Goal: Task Accomplishment & Management: Manage account settings

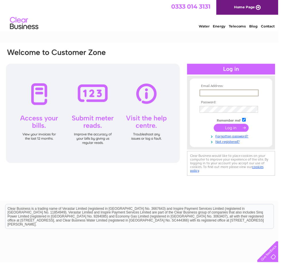
type input "Janice_bailey2@icloud.com"
click at [233, 129] on input "submit" at bounding box center [233, 129] width 35 height 8
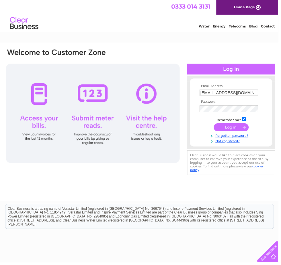
click at [231, 129] on input "submit" at bounding box center [233, 129] width 35 height 8
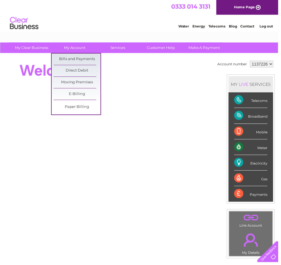
click at [73, 63] on link "Bills and Payments" at bounding box center [77, 59] width 47 height 11
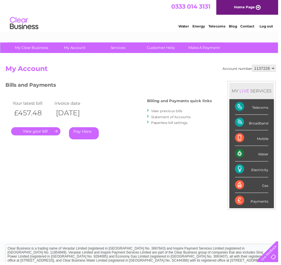
click at [35, 131] on link "." at bounding box center [36, 133] width 50 height 8
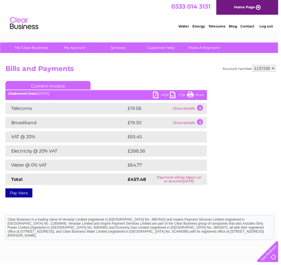
click at [146, 108] on td "£19.58" at bounding box center [150, 109] width 46 height 11
click at [200, 109] on td "Show details" at bounding box center [191, 109] width 36 height 11
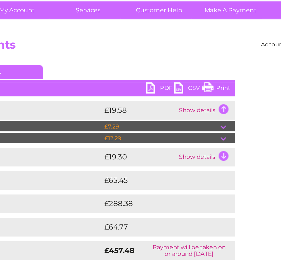
click at [200, 116] on td at bounding box center [204, 119] width 9 height 7
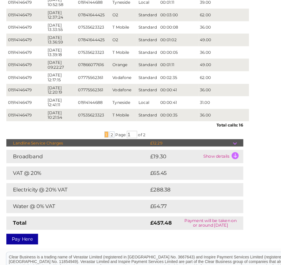
scroll to position [128, 0]
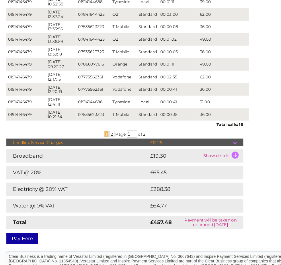
click at [139, 173] on td "£288.38" at bounding box center [162, 178] width 71 height 11
click at [45, 173] on td "Electricity @ 20% VAT" at bounding box center [66, 178] width 122 height 11
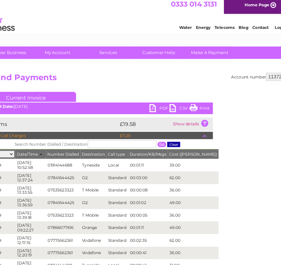
scroll to position [0, 3]
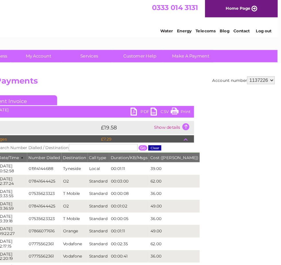
click at [152, 95] on link "PDF" at bounding box center [160, 97] width 17 height 8
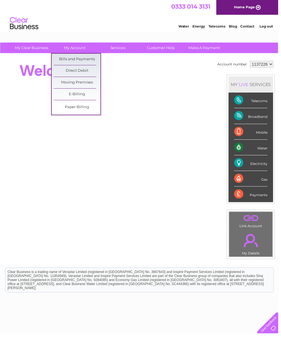
click at [74, 58] on link "Bills and Payments" at bounding box center [77, 59] width 47 height 11
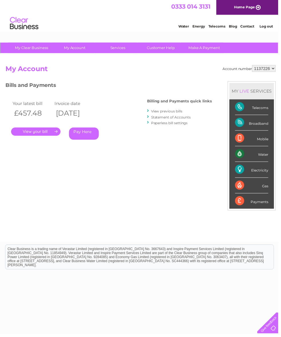
click at [166, 110] on link "View previous bills" at bounding box center [168, 112] width 32 height 4
click at [170, 110] on link "View previous bills" at bounding box center [168, 112] width 32 height 4
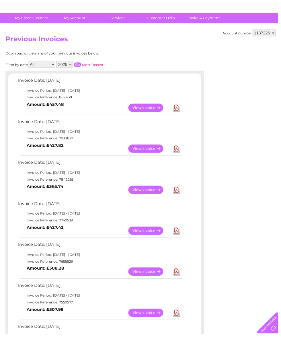
scroll to position [29, 0]
